Goal: Task Accomplishment & Management: Use online tool/utility

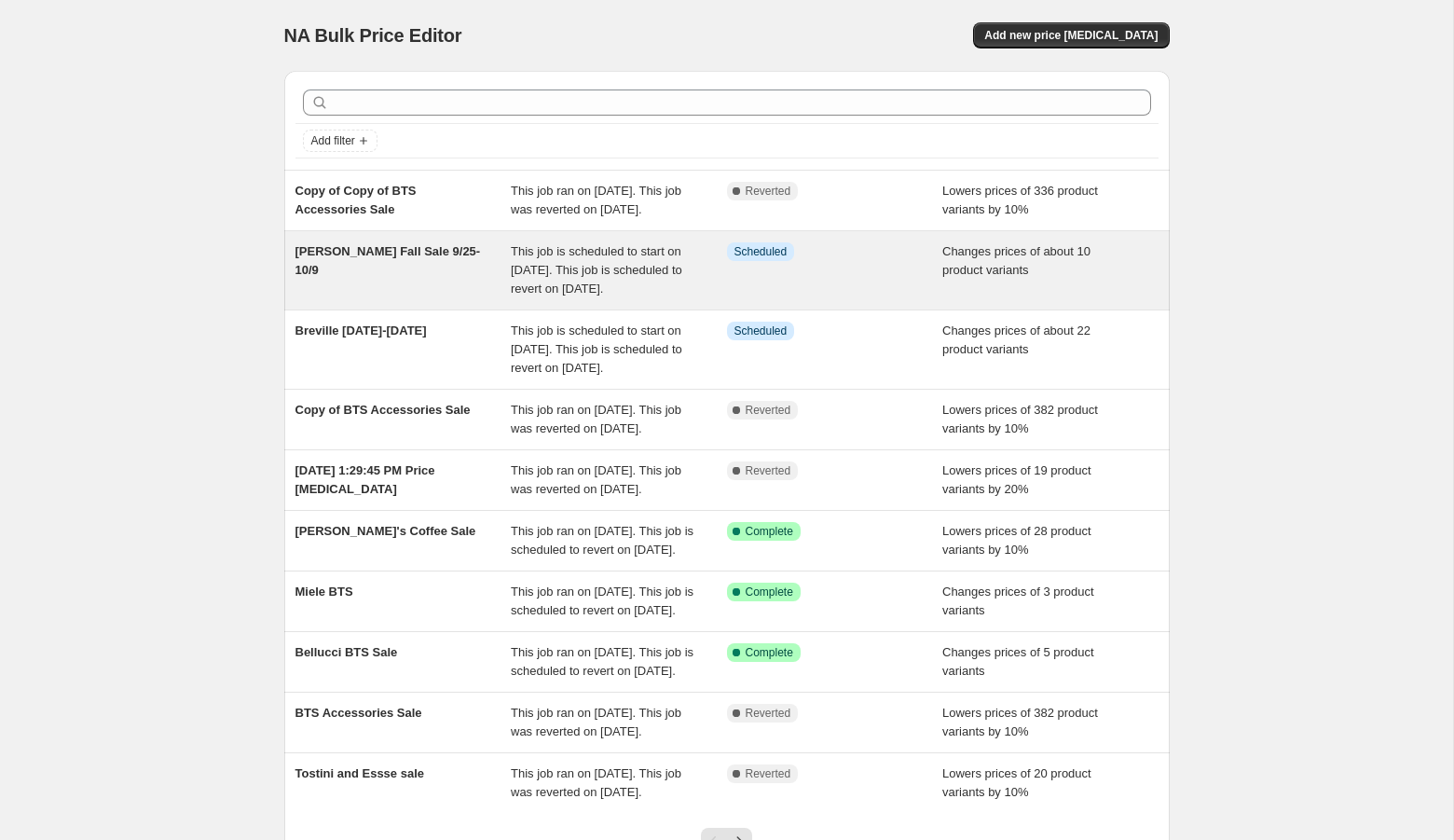
click at [422, 273] on span "[PERSON_NAME] Fall Sale 9/25-10/9" at bounding box center [389, 261] width 186 height 32
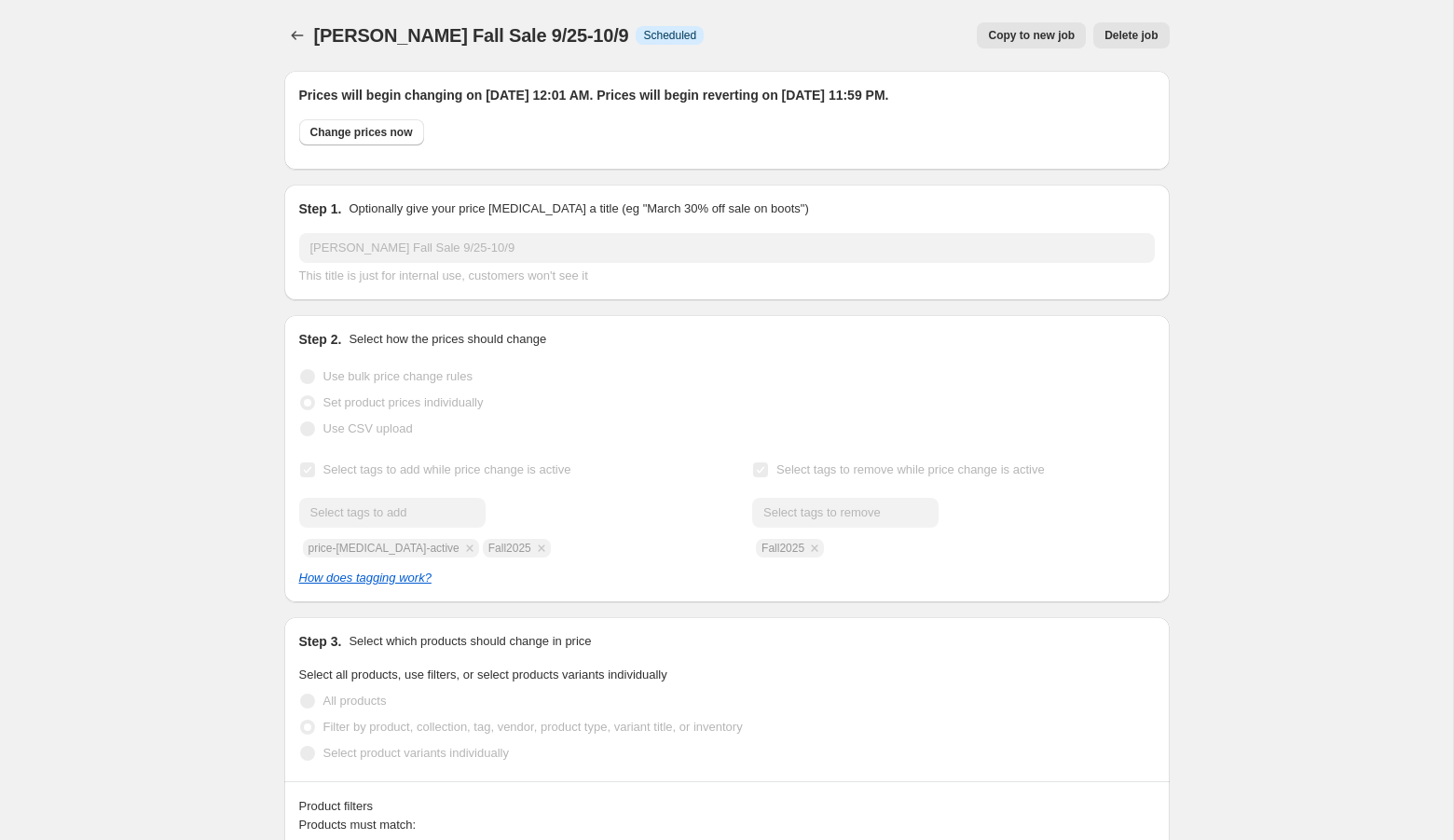
select select "product"
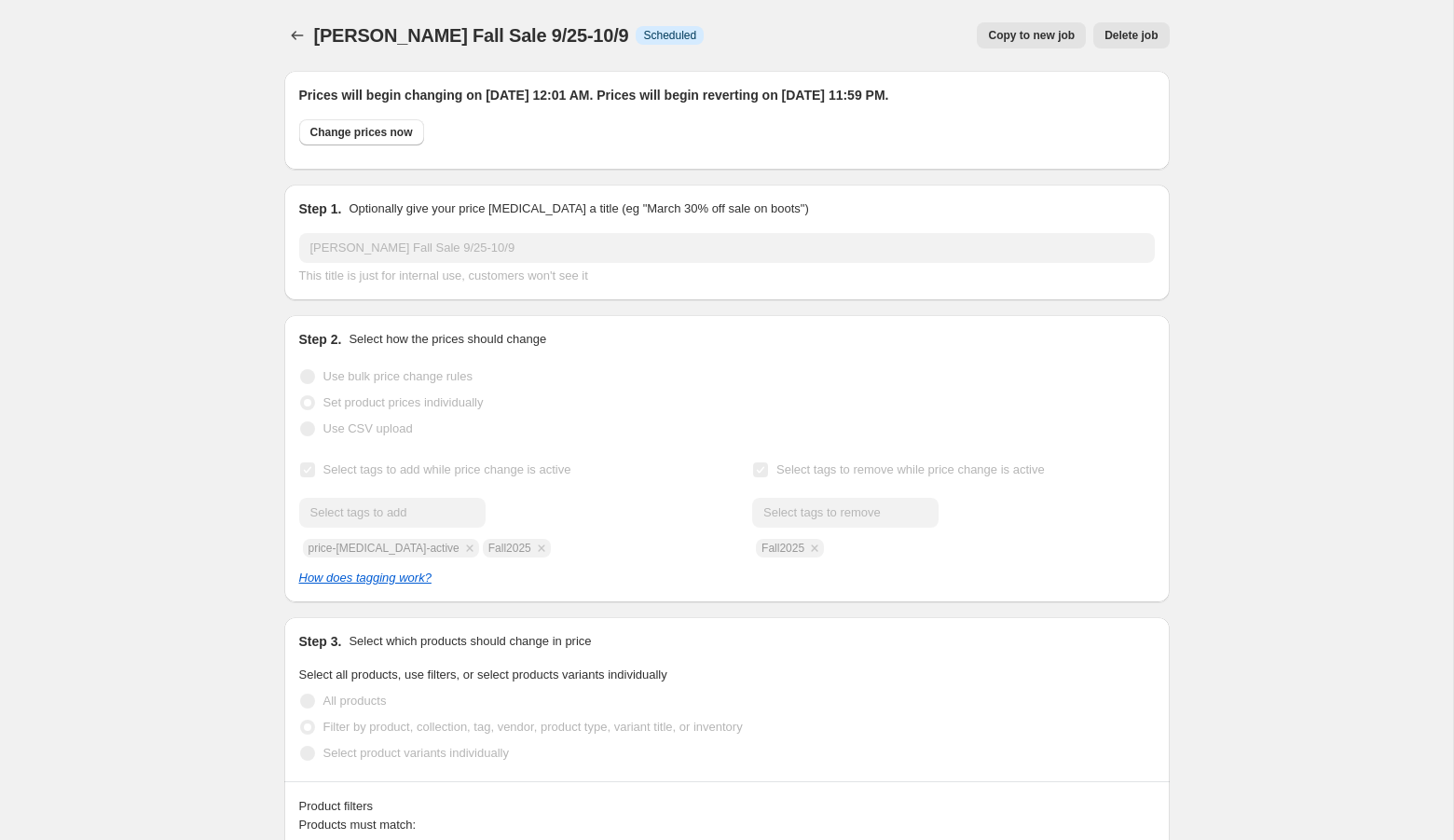
select select "product"
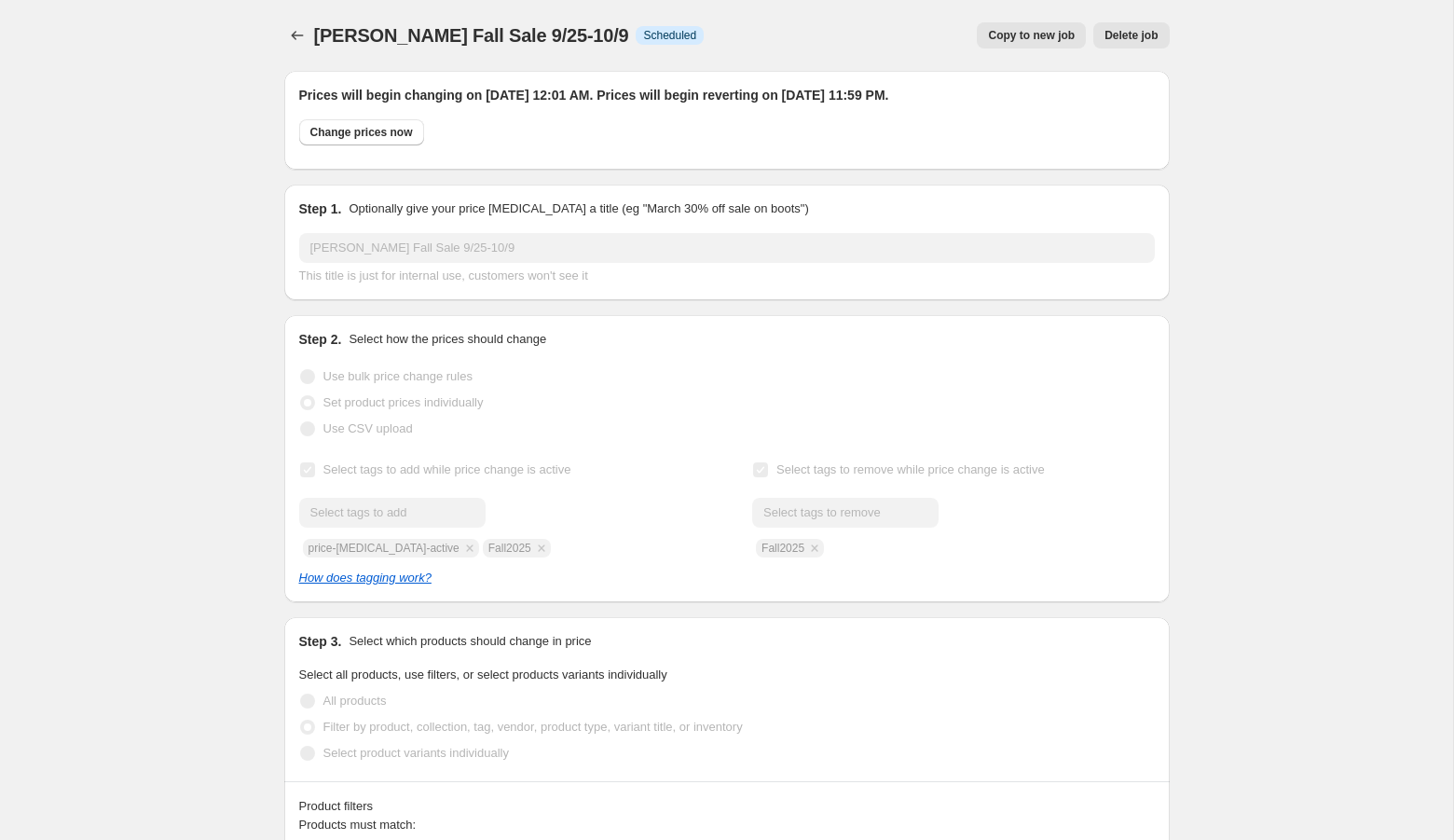
select select "product"
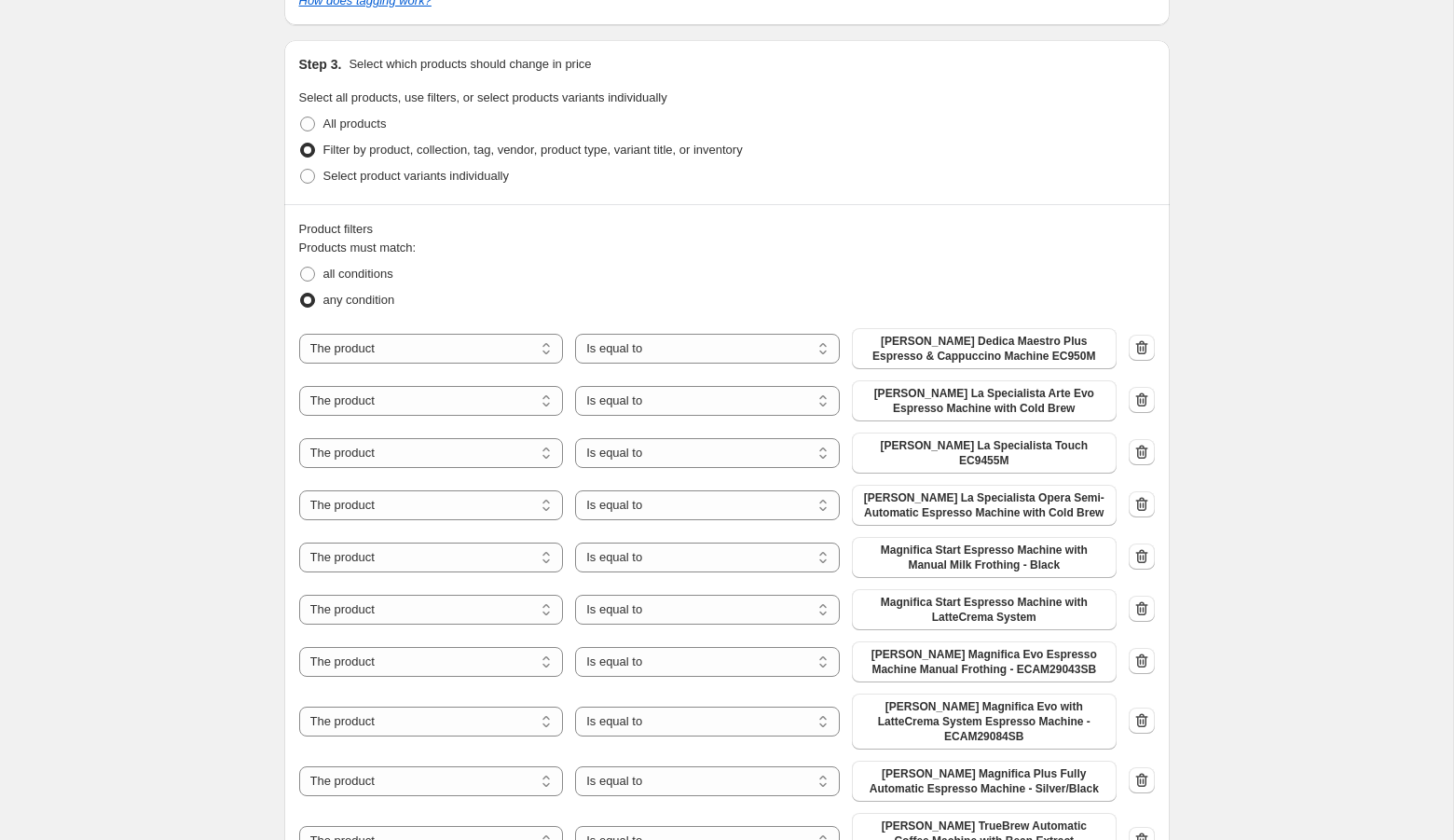
scroll to position [2304, 0]
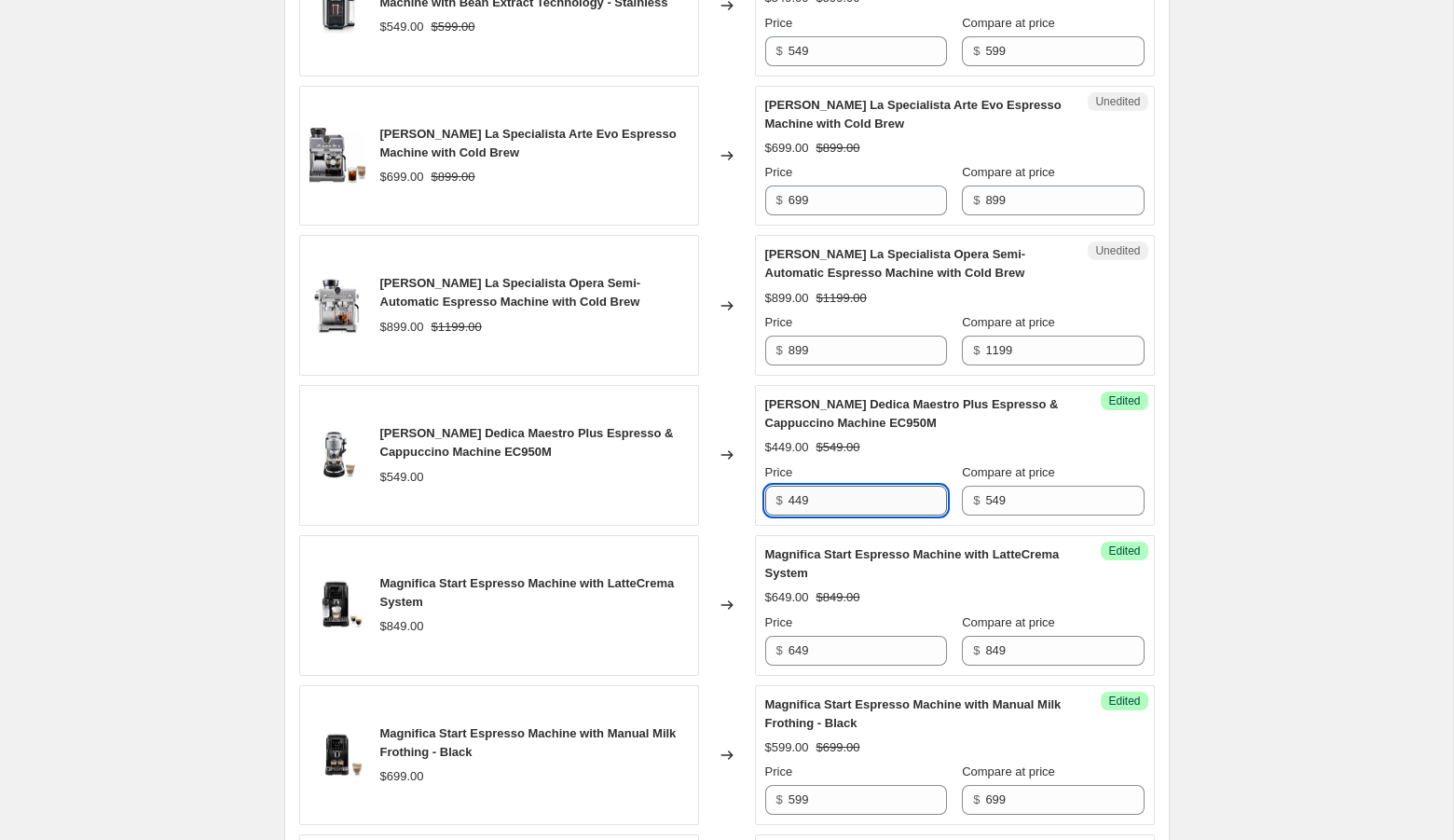
click at [825, 485] on input "449" at bounding box center [868, 500] width 158 height 29
type input "399"
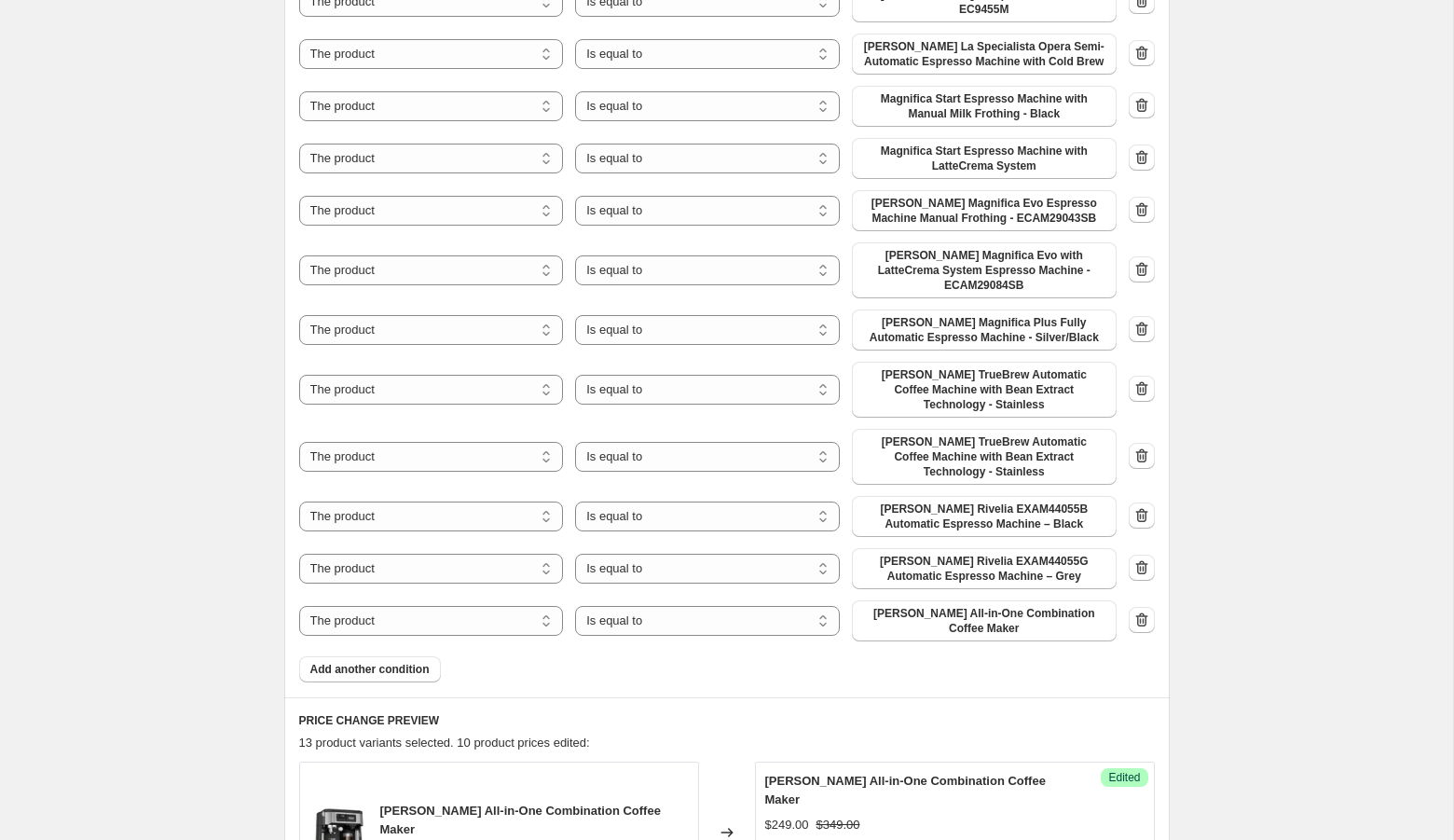
scroll to position [0, 0]
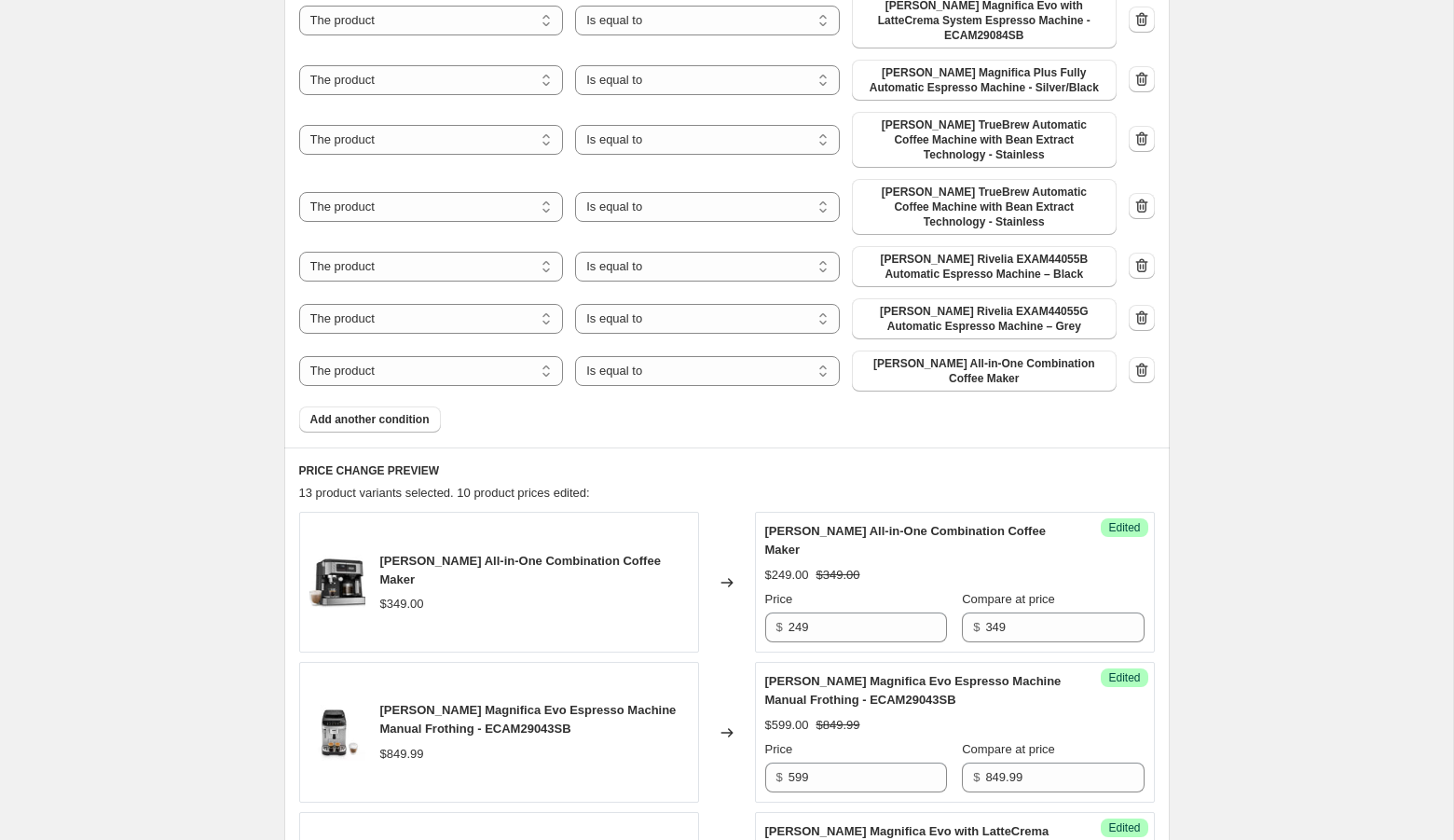
scroll to position [1280, 0]
click at [327, 410] on span "Add another condition" at bounding box center [370, 417] width 120 height 15
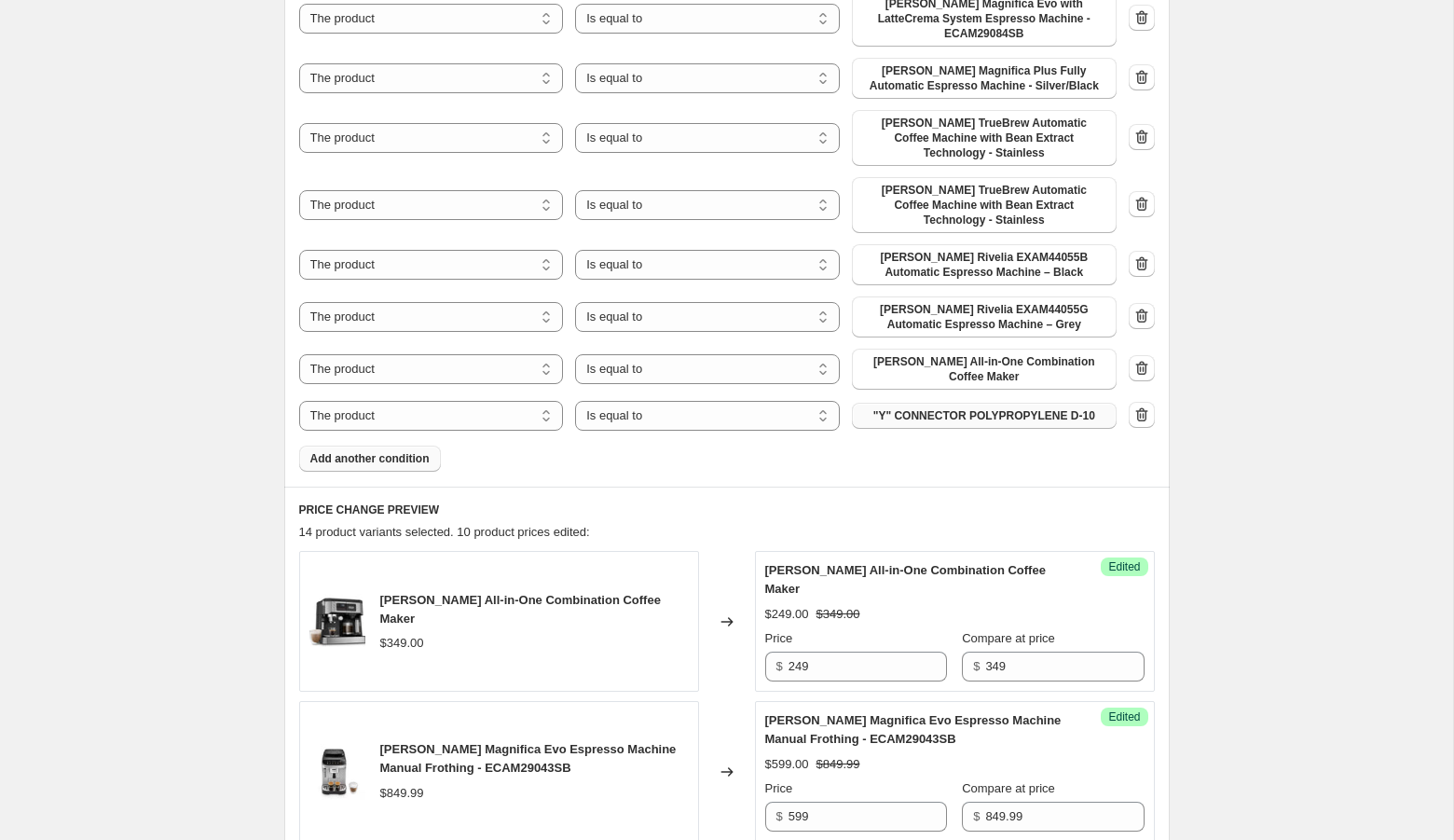
click at [976, 409] on span ""Y" CONNECTOR POLYPROPYLENE D-10" at bounding box center [985, 416] width 222 height 15
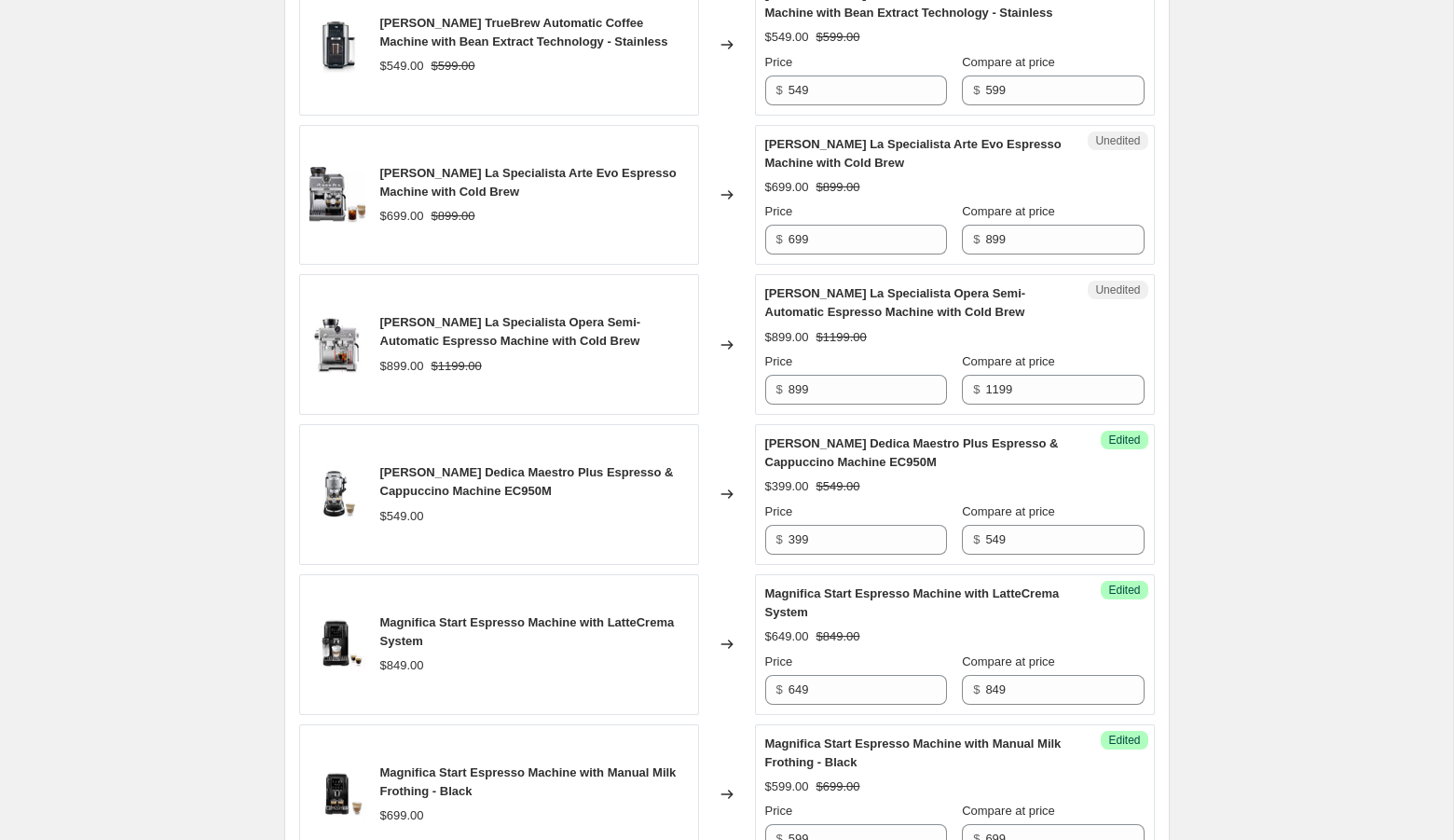
scroll to position [2327, 0]
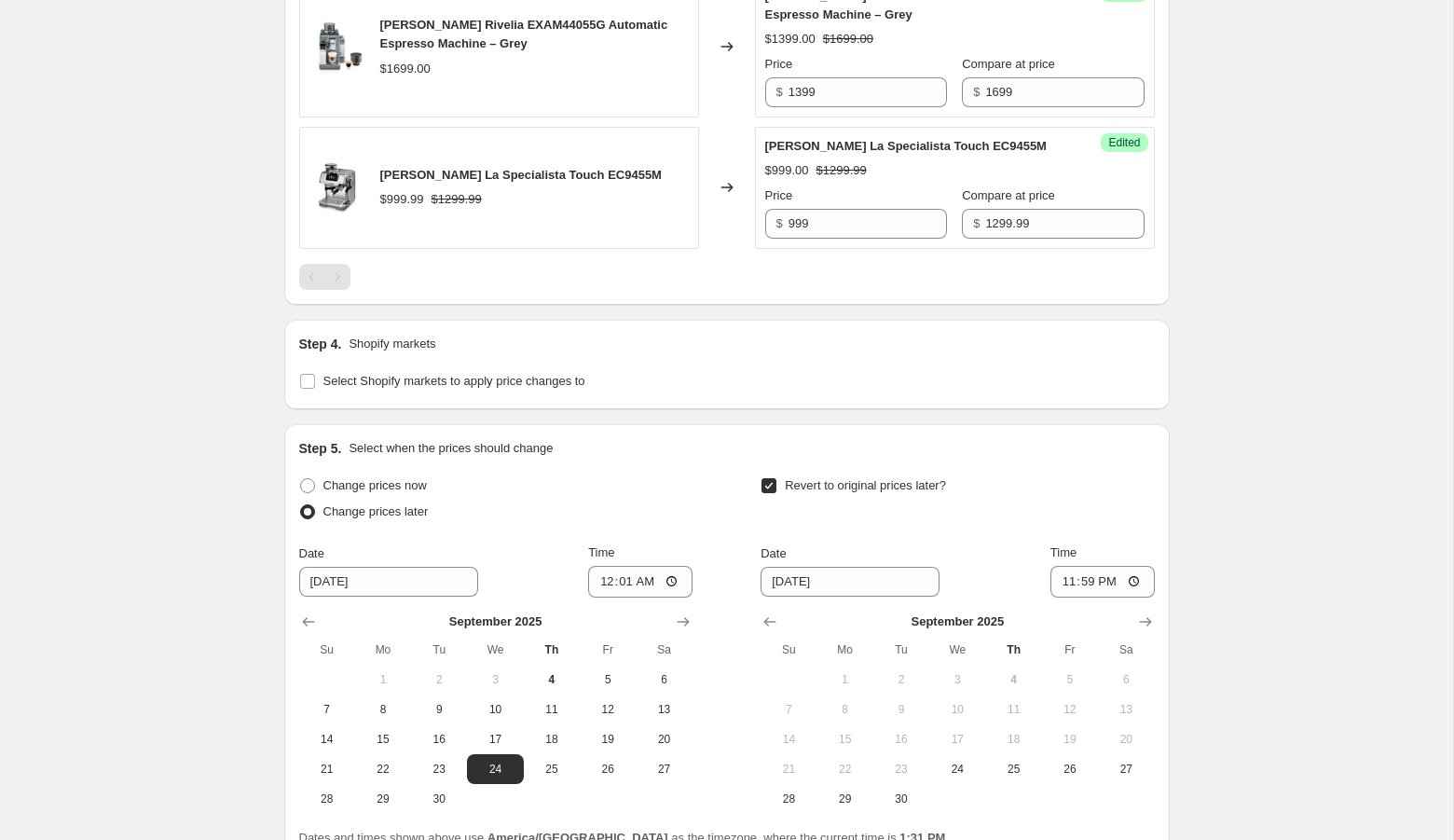
scroll to position [3652, 0]
